Goal: Task Accomplishment & Management: Use online tool/utility

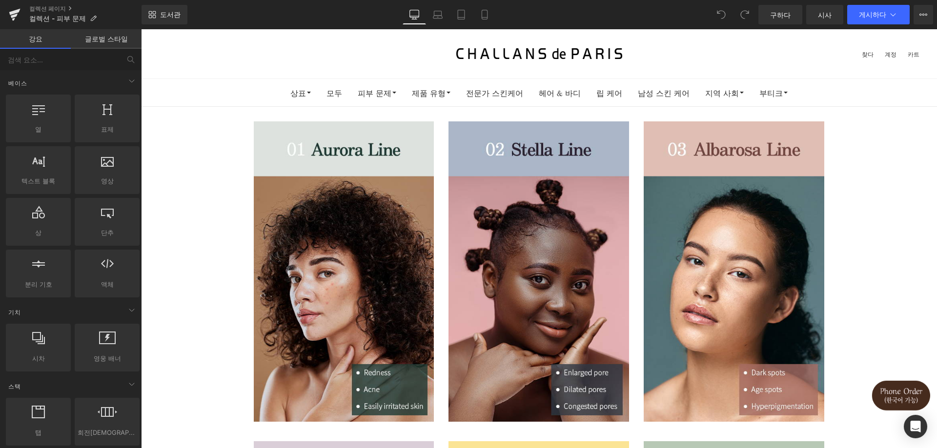
drag, startPoint x: 0, startPoint y: 0, endPoint x: 464, endPoint y: 17, distance: 464.7
click at [464, 17] on icon at bounding box center [461, 15] width 10 height 10
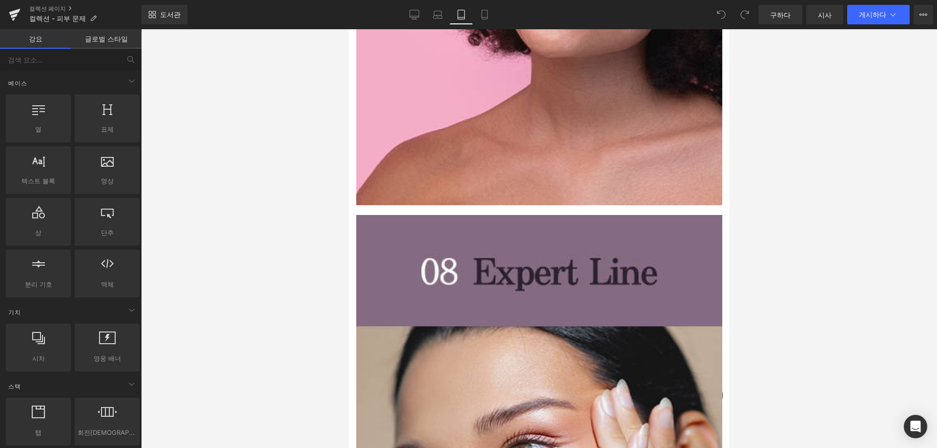
scroll to position [4342, 0]
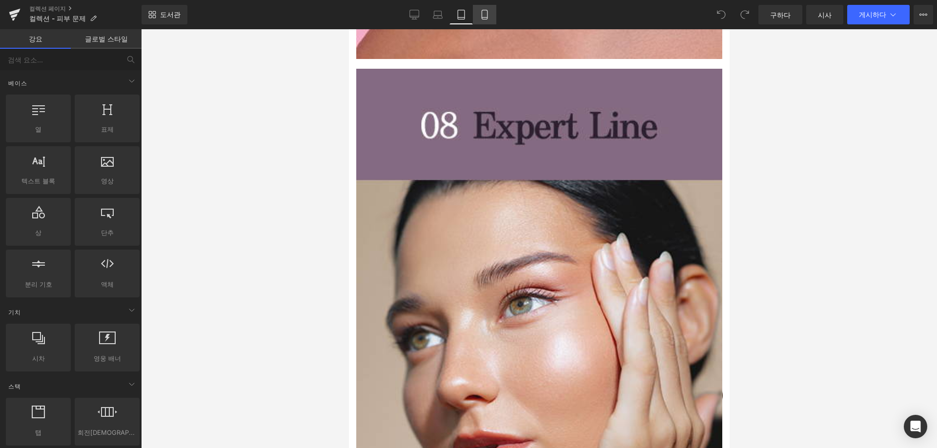
click at [481, 14] on icon at bounding box center [485, 15] width 10 height 10
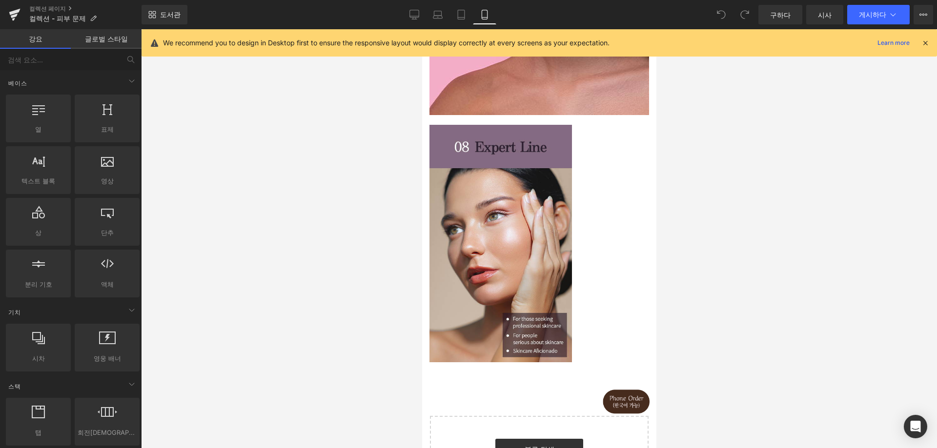
scroll to position [2477, 0]
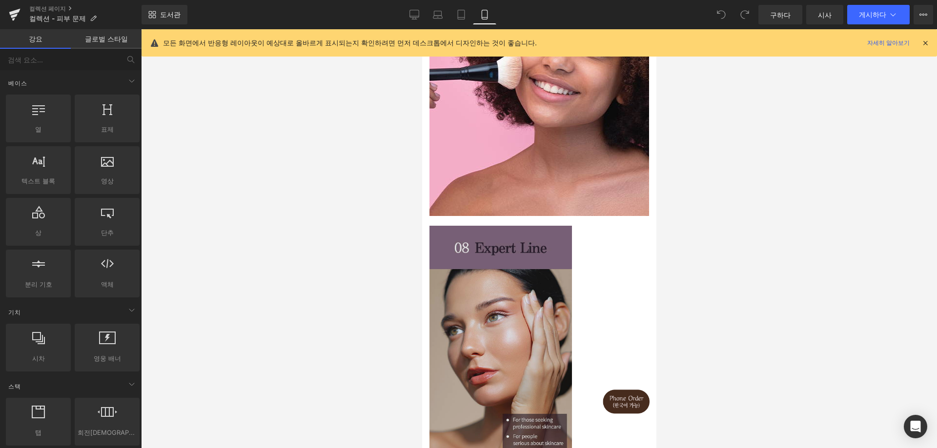
click at [510, 306] on img at bounding box center [500, 345] width 142 height 238
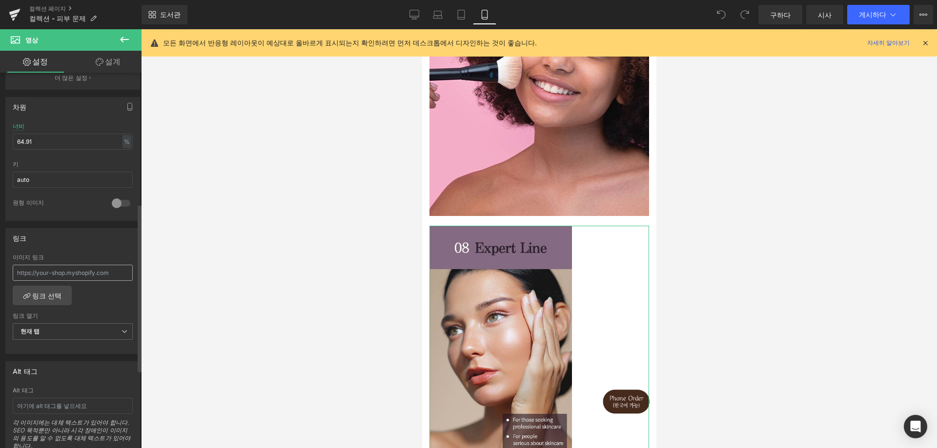
scroll to position [293, 0]
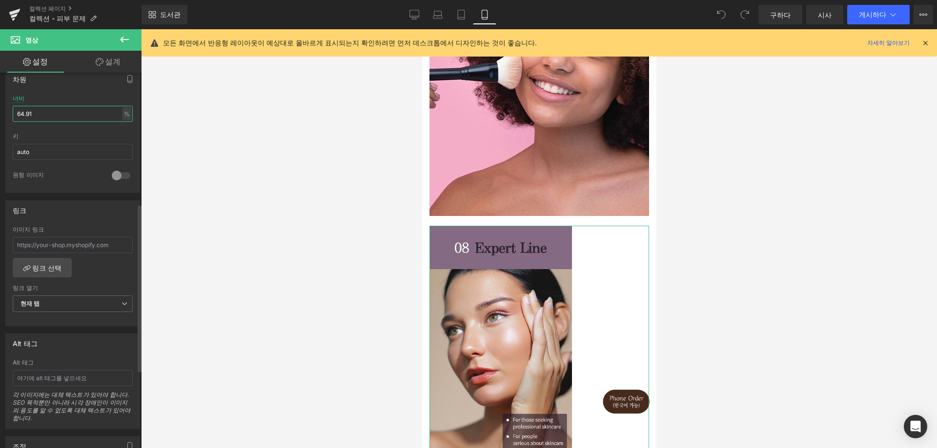
drag, startPoint x: 45, startPoint y: 111, endPoint x: 0, endPoint y: 133, distance: 50.4
click at [0, 120] on div "차원 64.91% 너비 64.91 % % 픽셀 auto 키 auto 0 원형 이미지" at bounding box center [73, 127] width 146 height 131
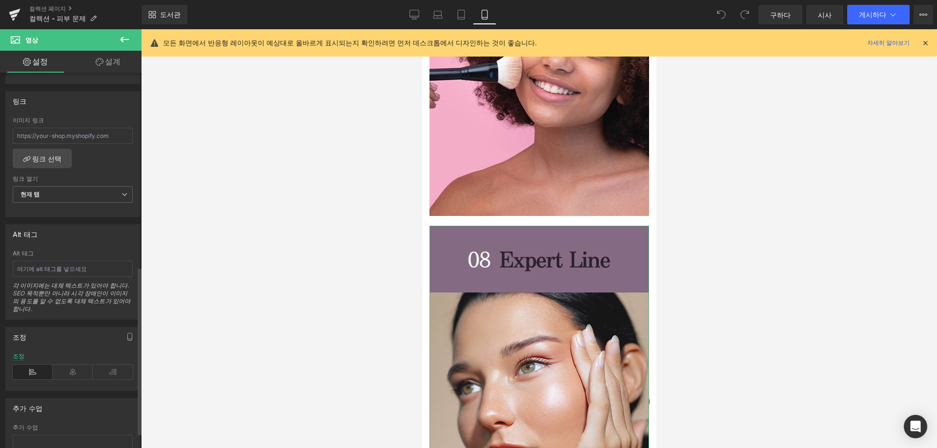
scroll to position [439, 0]
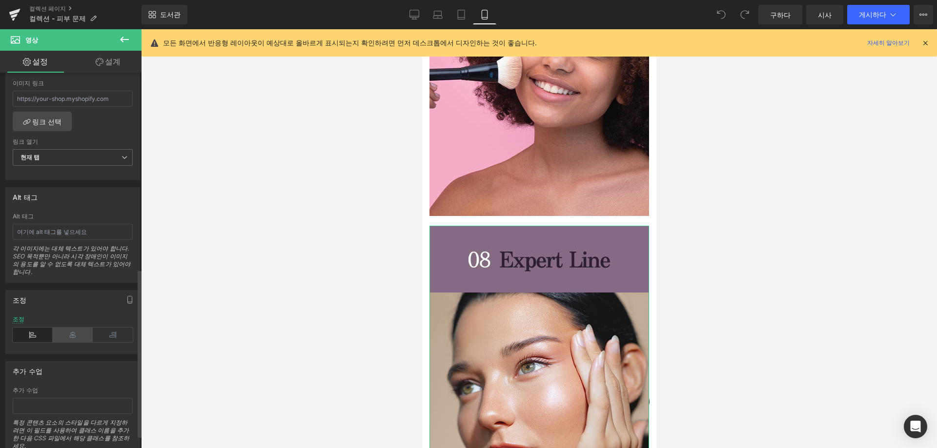
type input "100"
click at [69, 331] on icon at bounding box center [73, 335] width 40 height 15
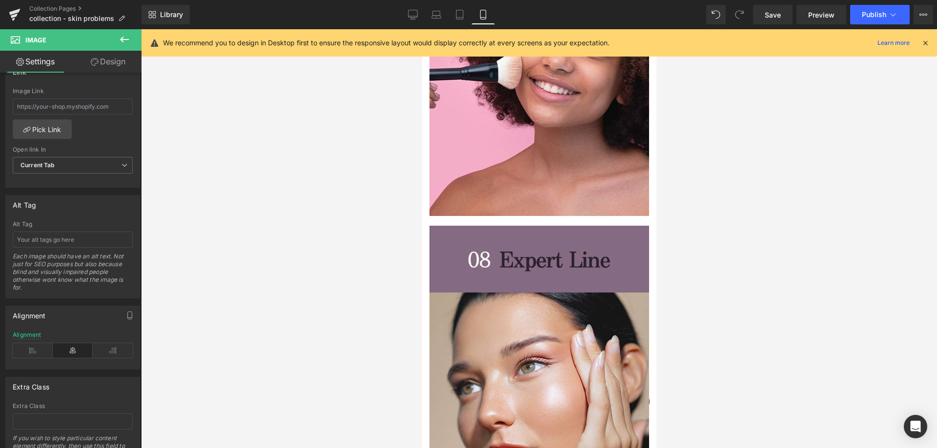
scroll to position [447, 0]
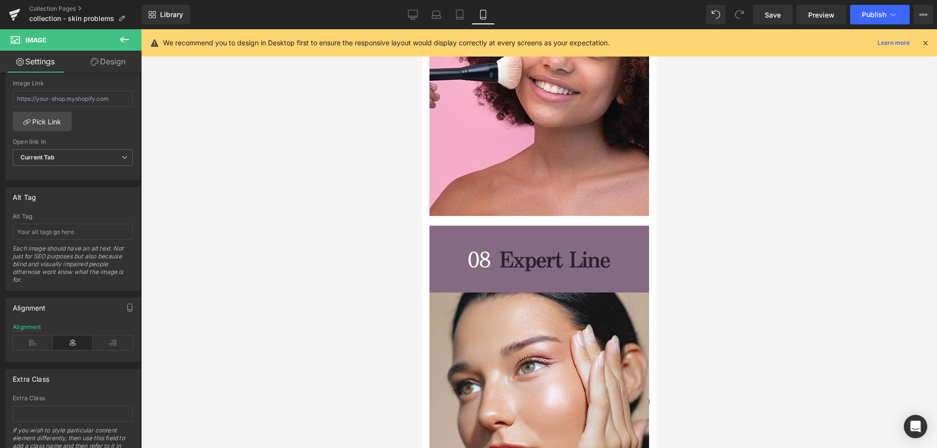
click at [805, 81] on div at bounding box center [539, 238] width 796 height 419
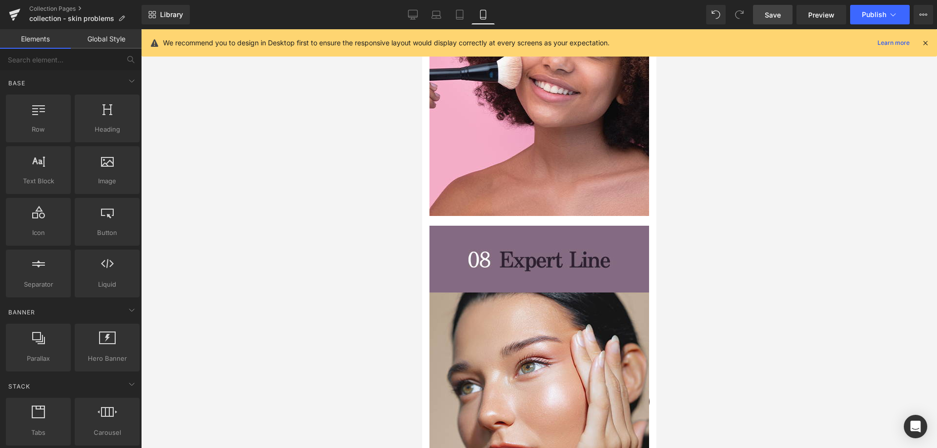
click at [784, 19] on link "Save" at bounding box center [773, 15] width 40 height 20
click at [874, 17] on span "Publish" at bounding box center [874, 15] width 24 height 8
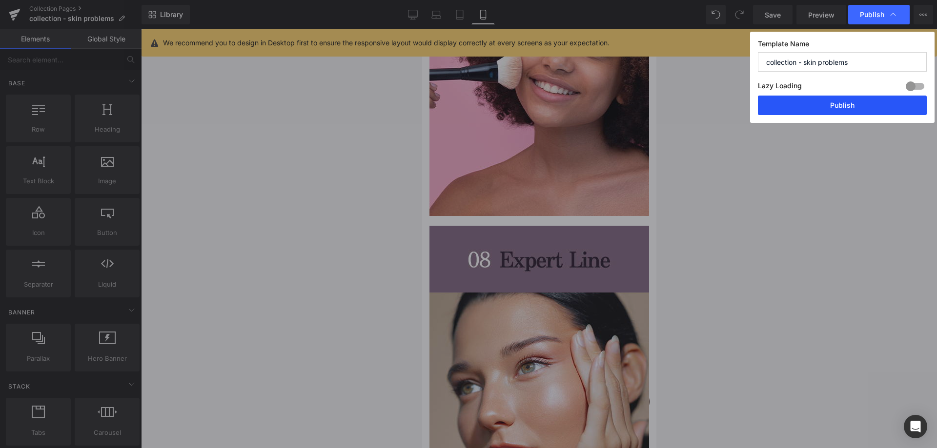
click at [888, 101] on button "Publish" at bounding box center [842, 106] width 169 height 20
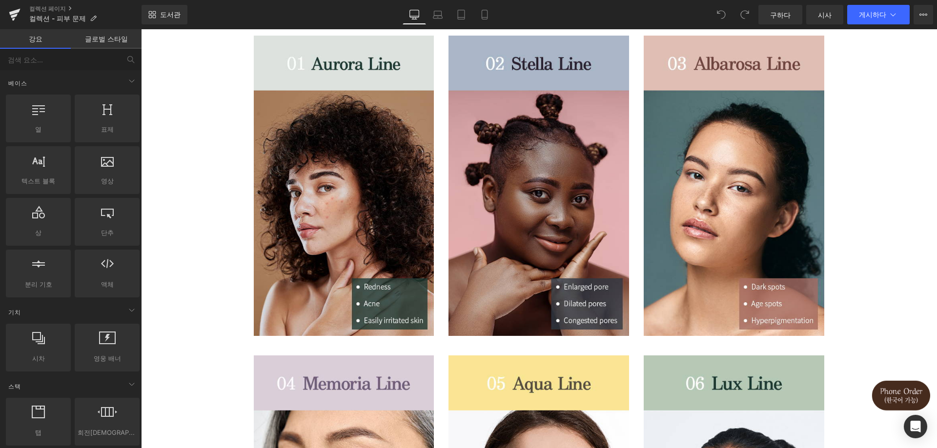
scroll to position [49, 0]
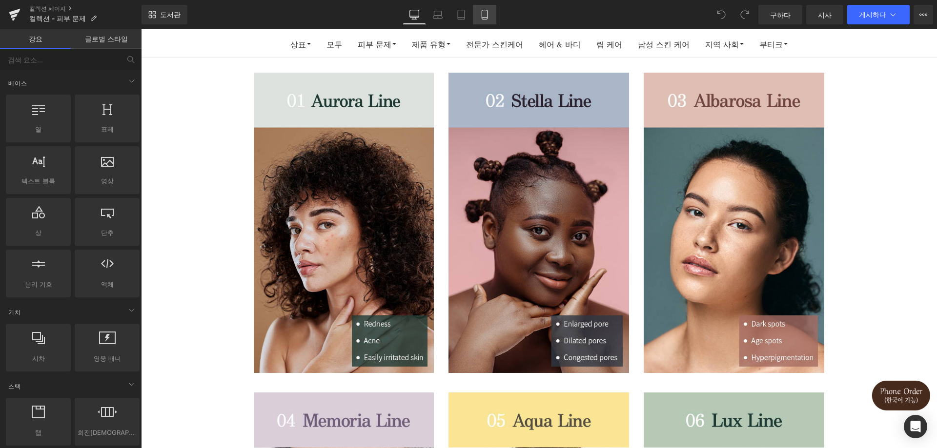
click at [493, 18] on link "이동하는" at bounding box center [484, 15] width 23 height 20
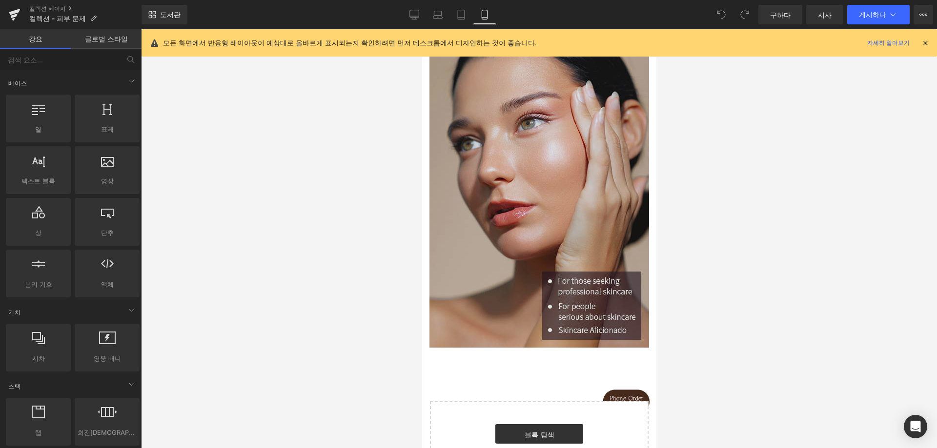
scroll to position [2634, 0]
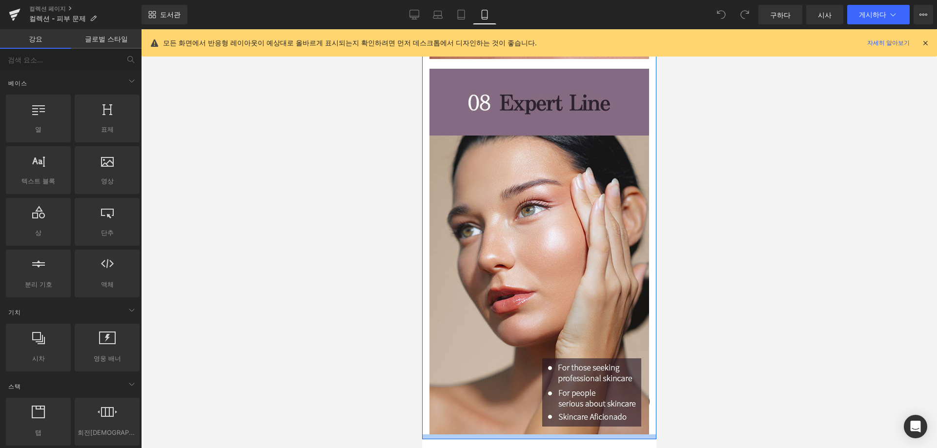
click at [503, 435] on div at bounding box center [539, 437] width 234 height 5
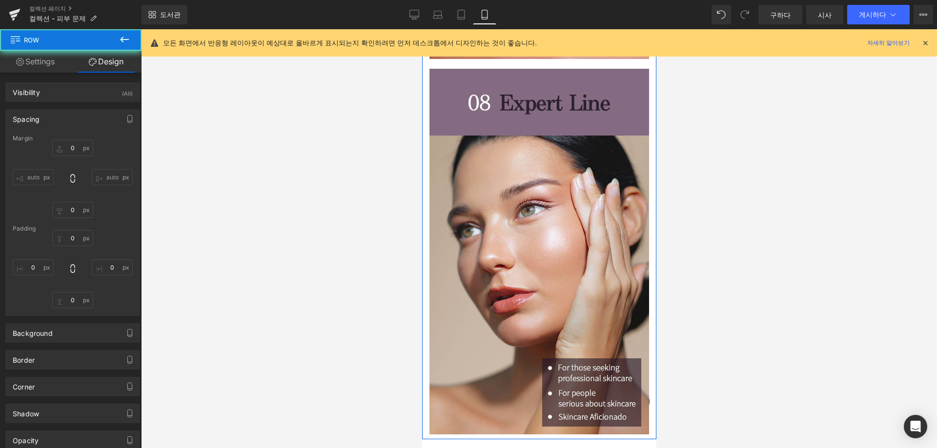
type input "0"
type input "10"
type input "0"
type input "10"
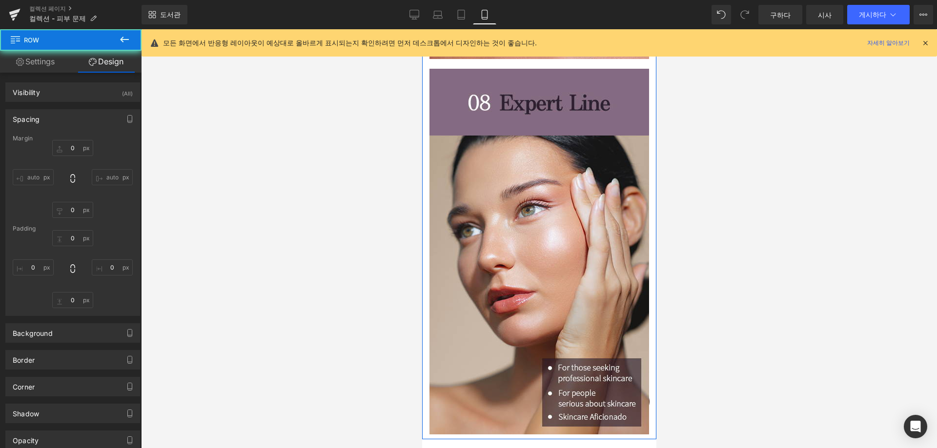
type input "0"
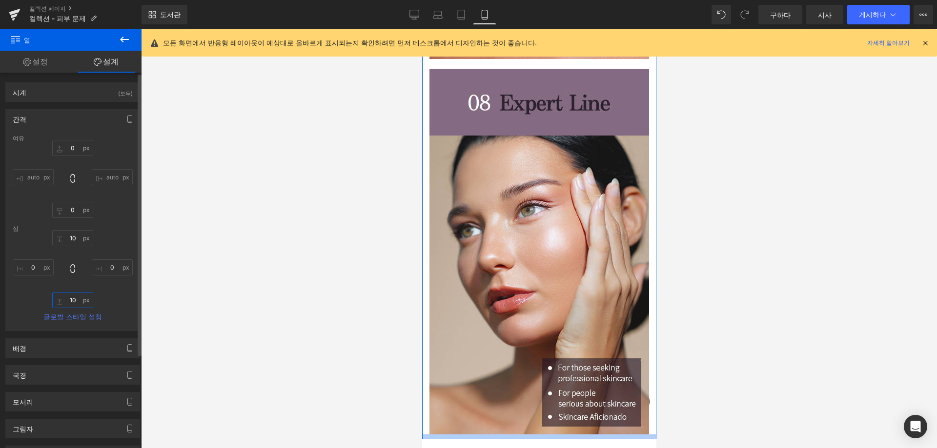
click at [76, 303] on input "10" at bounding box center [72, 300] width 41 height 16
type input "30"
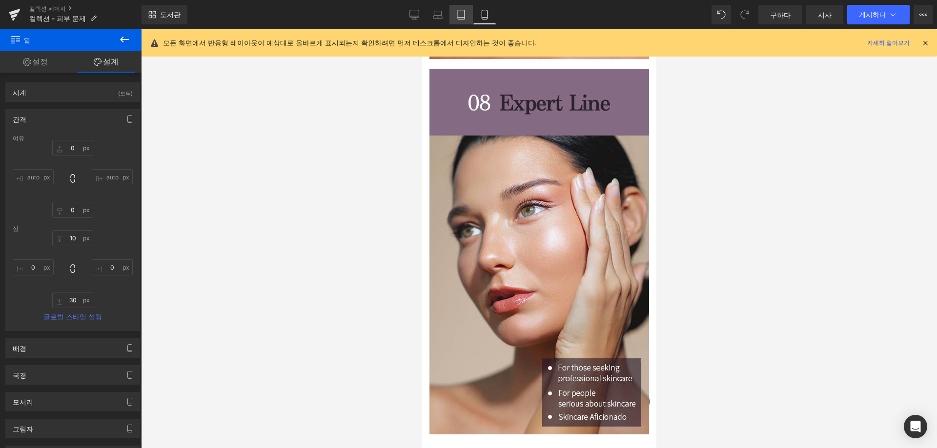
click at [465, 14] on icon at bounding box center [461, 15] width 10 height 10
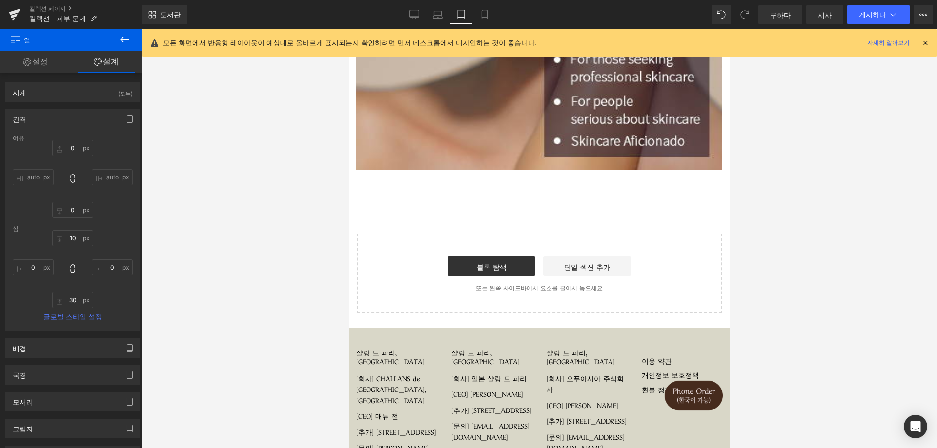
scroll to position [4614, 0]
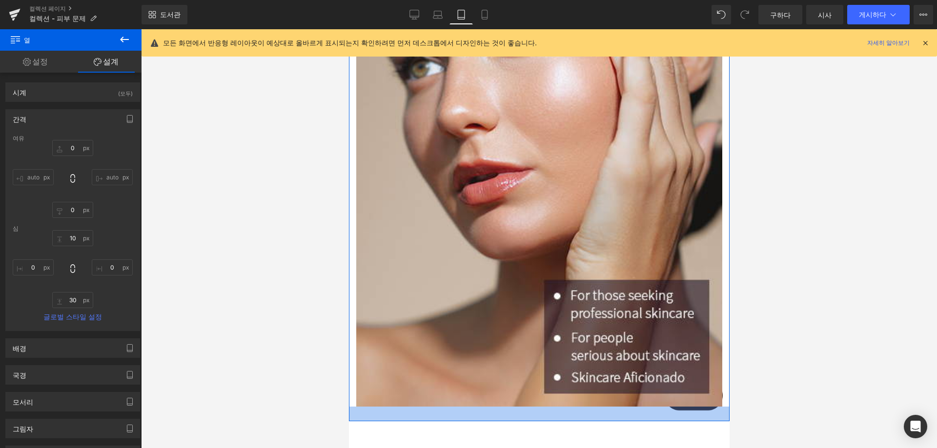
click at [513, 407] on div at bounding box center [538, 414] width 381 height 15
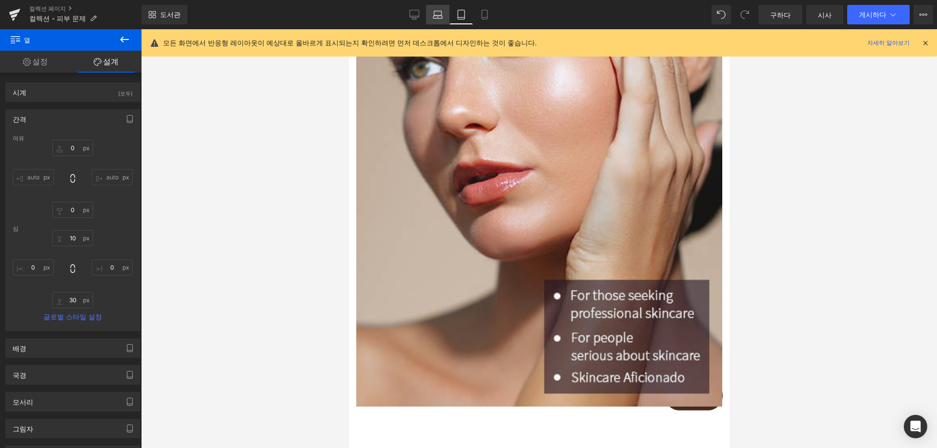
click at [438, 9] on link "랩탑" at bounding box center [437, 15] width 23 height 20
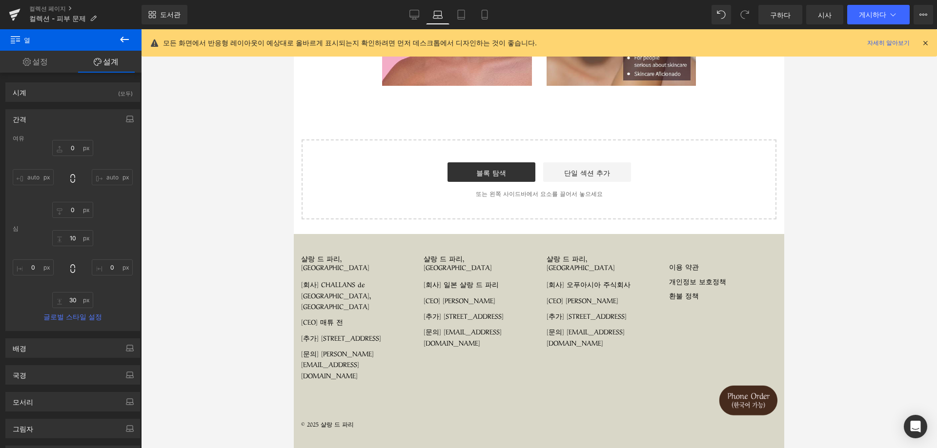
scroll to position [483, 0]
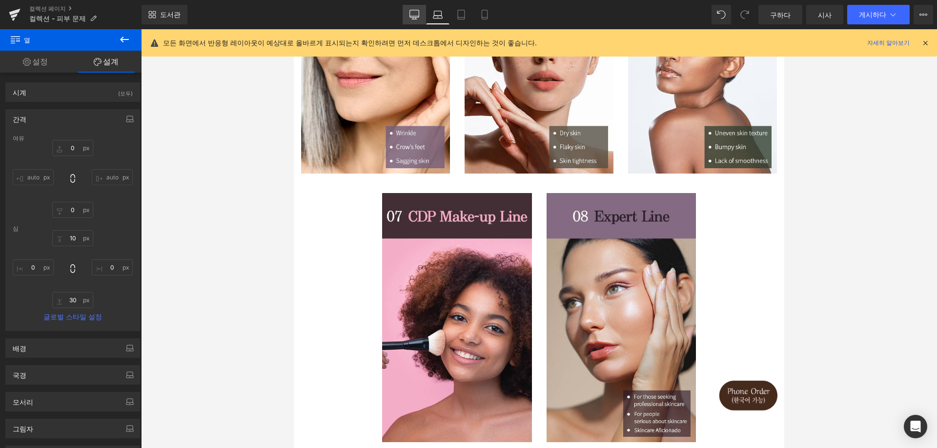
click at [419, 11] on icon at bounding box center [414, 15] width 10 height 10
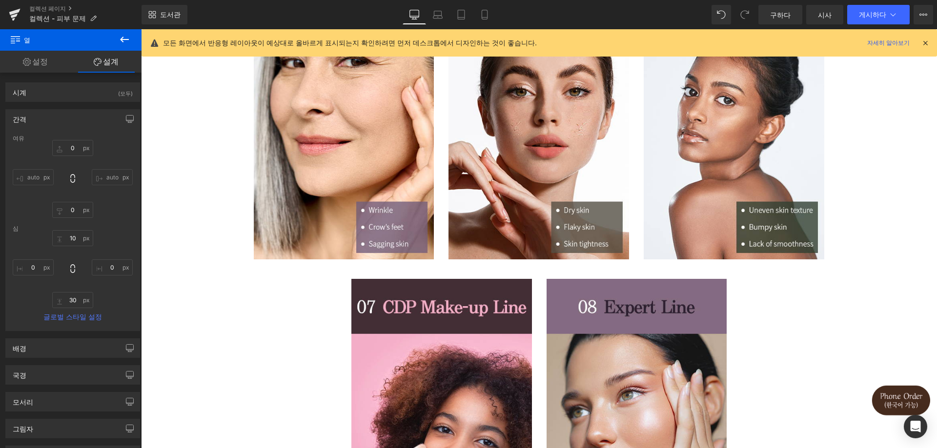
scroll to position [577, 0]
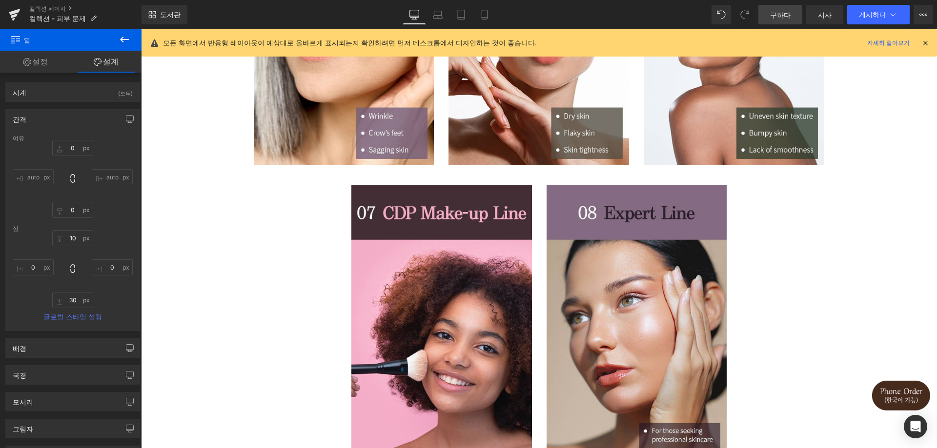
click at [782, 12] on font "구하다" at bounding box center [780, 15] width 20 height 8
click at [915, 14] on button "라이브 페이지 보기 현재 템플릿으로 보기 라이브러리에 템플릿 저장 일정 게시 최적화하다 게시 설정 단축키" at bounding box center [923, 15] width 20 height 20
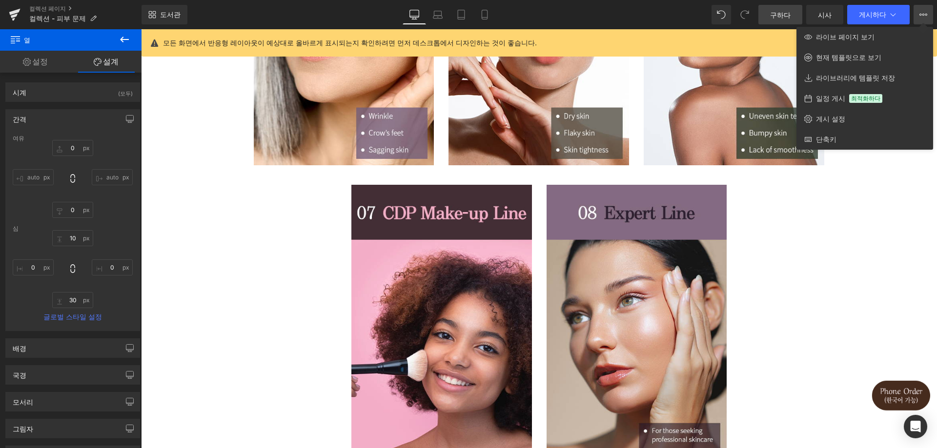
click at [923, 12] on icon at bounding box center [923, 15] width 8 height 8
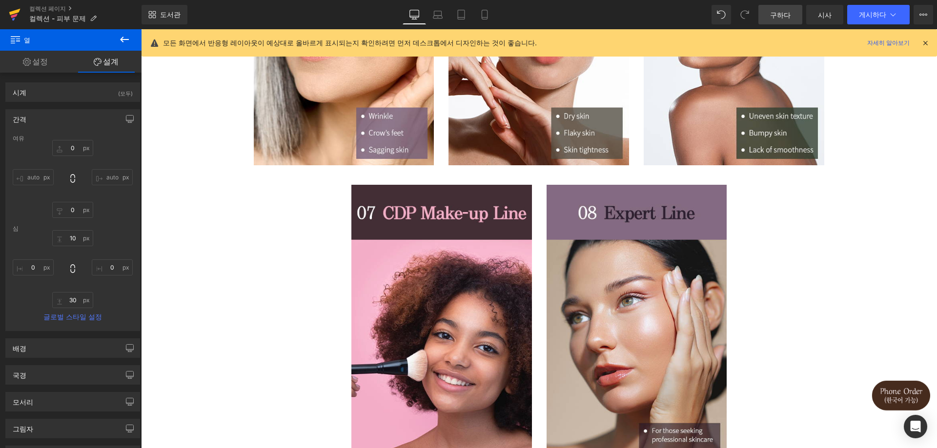
click at [0, 11] on link at bounding box center [14, 14] width 29 height 29
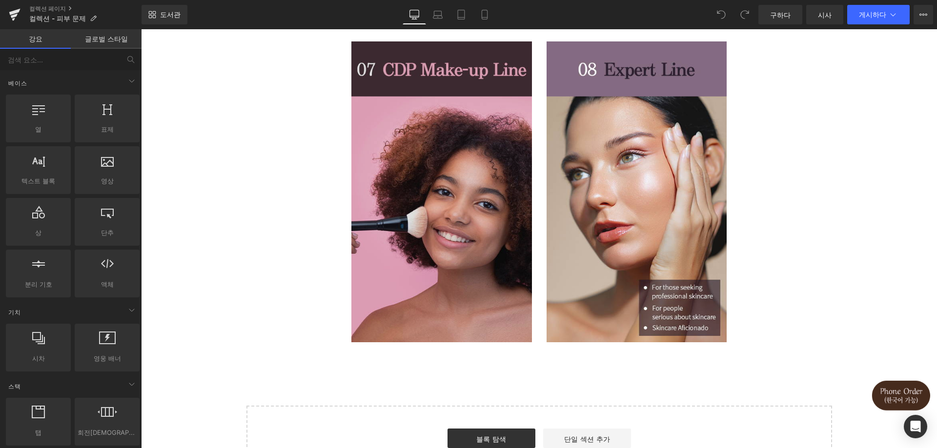
scroll to position [732, 0]
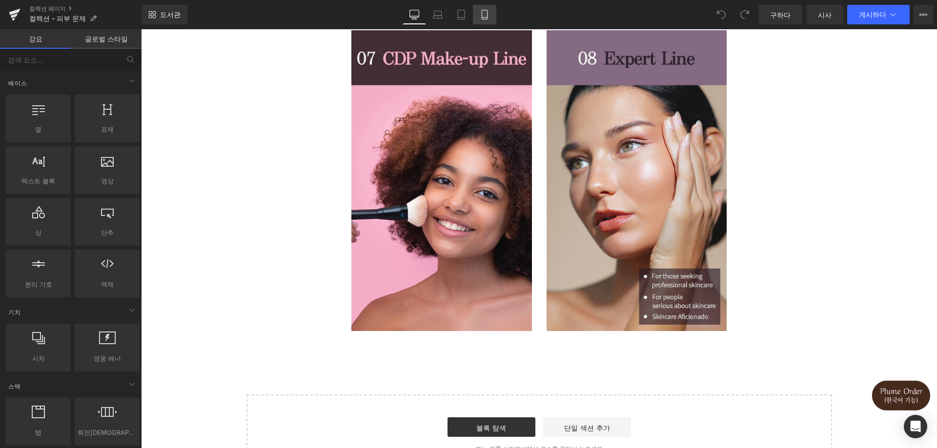
click at [483, 21] on link "이동하는" at bounding box center [484, 15] width 23 height 20
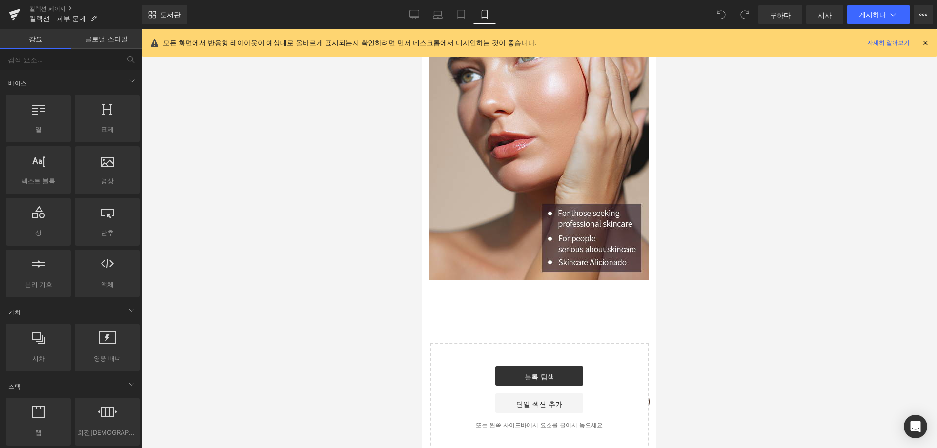
scroll to position [2781, 0]
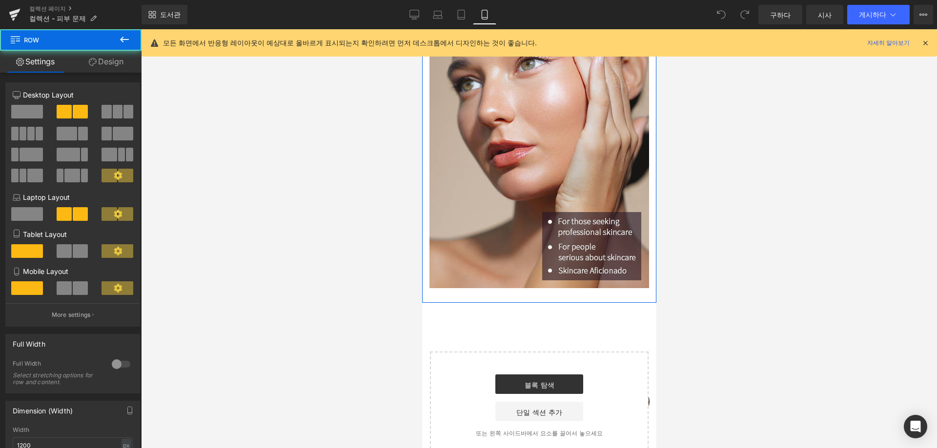
click at [99, 65] on icon at bounding box center [98, 62] width 8 height 8
click at [110, 61] on font "설계" at bounding box center [111, 62] width 16 height 10
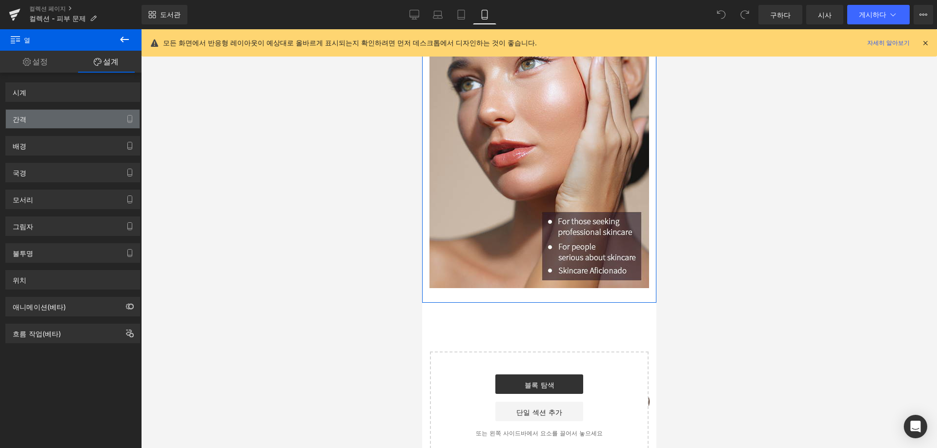
click at [74, 116] on div "간격" at bounding box center [73, 119] width 134 height 19
click at [97, 117] on div "간격" at bounding box center [73, 119] width 134 height 19
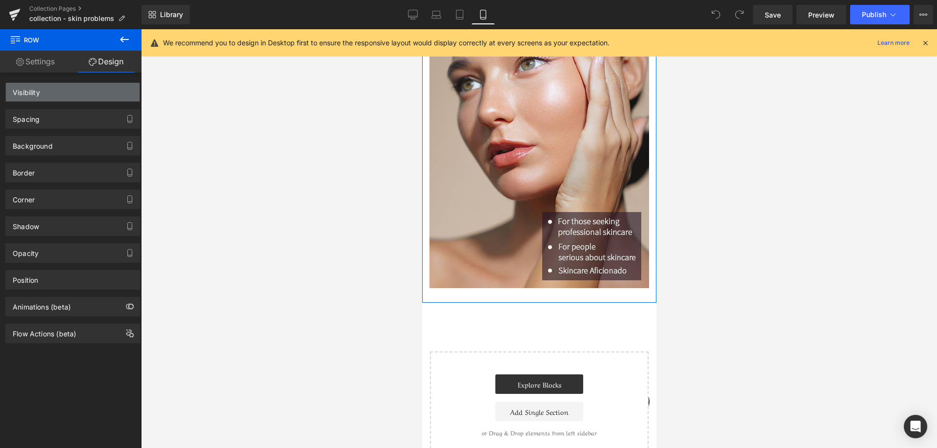
click at [71, 92] on div "Visibility" at bounding box center [73, 92] width 134 height 19
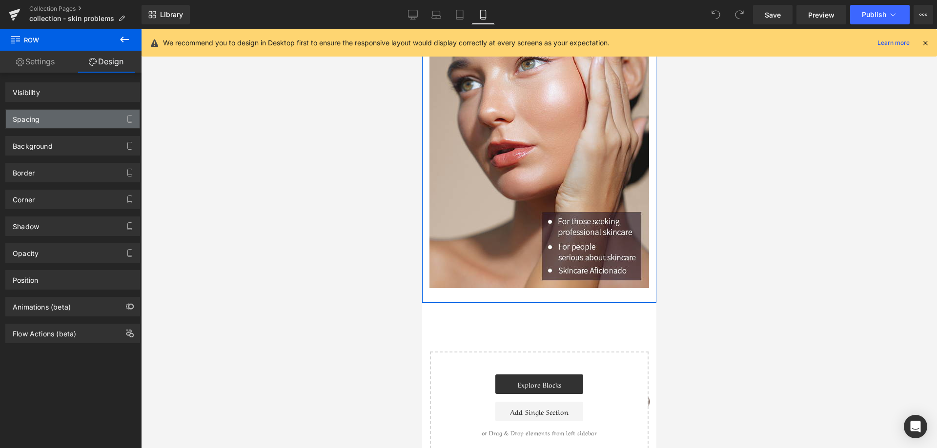
click at [71, 118] on div "Spacing" at bounding box center [73, 119] width 134 height 19
click at [53, 62] on link "Settings" at bounding box center [35, 62] width 71 height 22
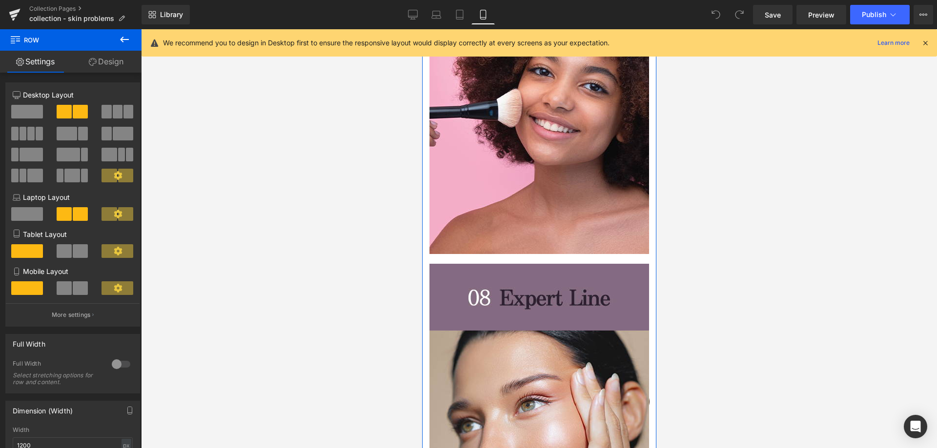
scroll to position [2147, 0]
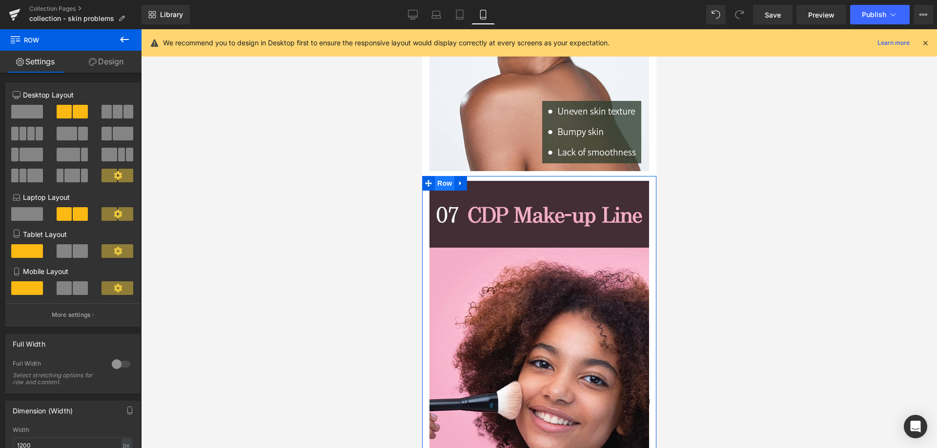
click at [447, 176] on span "Row" at bounding box center [444, 183] width 20 height 15
click at [101, 64] on link "Design" at bounding box center [106, 62] width 71 height 22
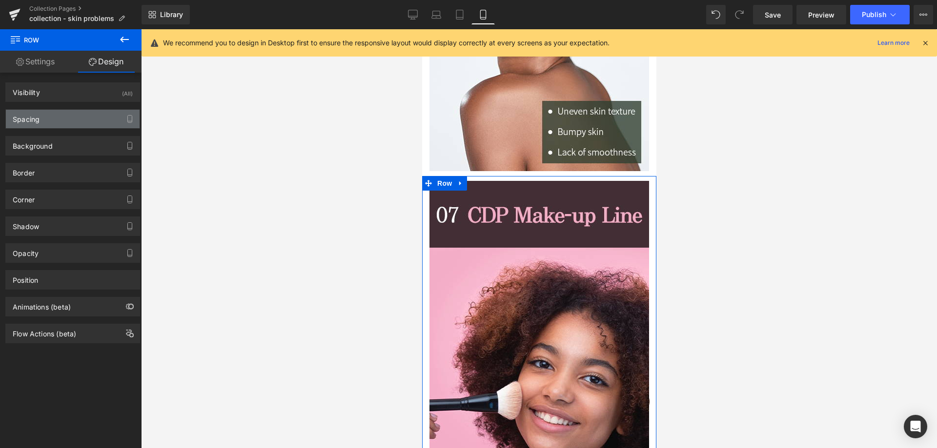
click at [64, 119] on div "Spacing" at bounding box center [73, 119] width 134 height 19
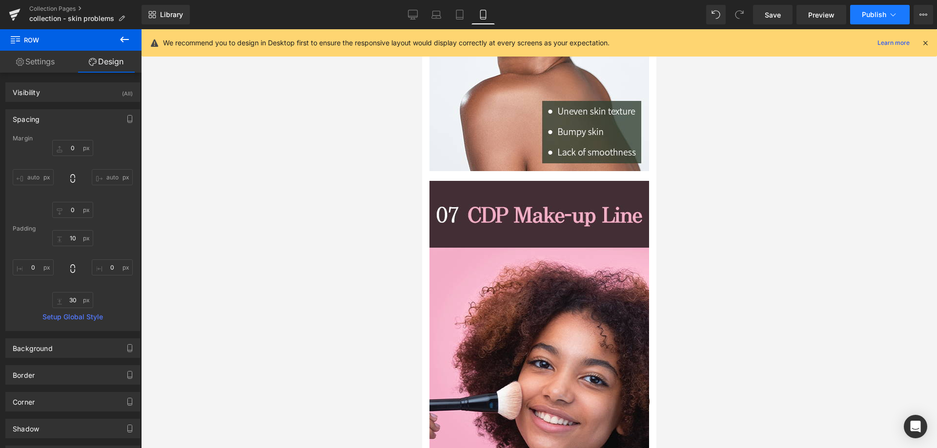
click at [879, 21] on button "Publish" at bounding box center [880, 15] width 60 height 20
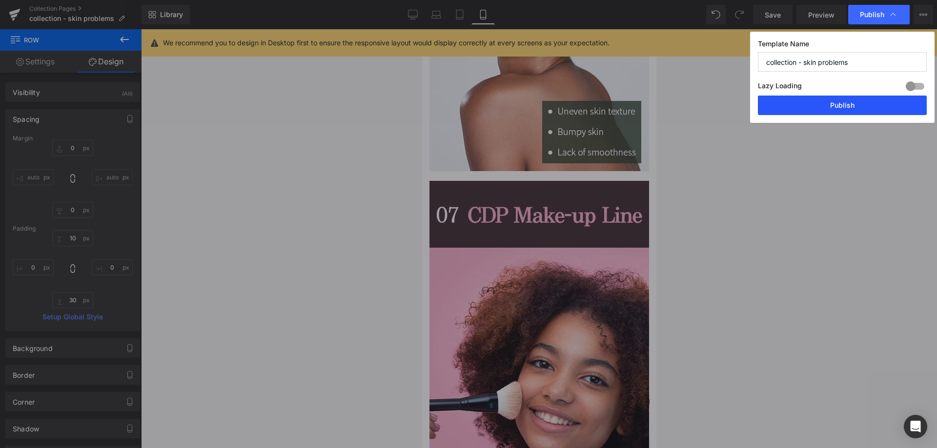
click at [826, 107] on button "Publish" at bounding box center [842, 106] width 169 height 20
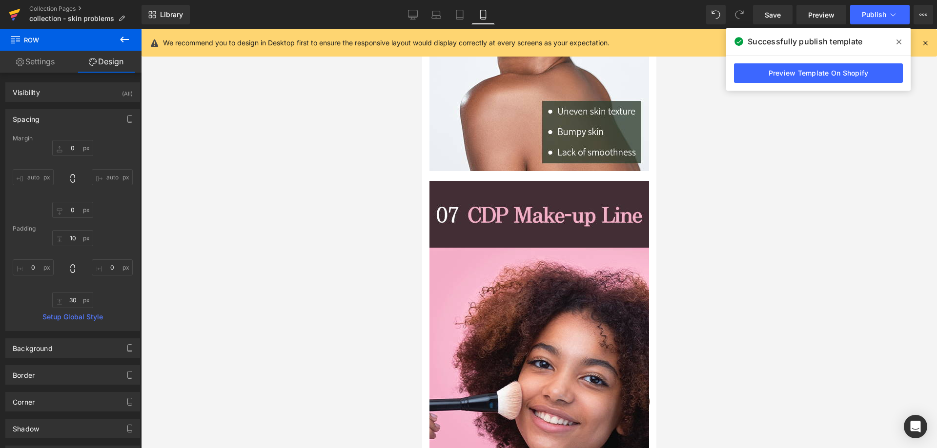
click at [16, 17] on icon at bounding box center [15, 14] width 12 height 24
